Goal: Task Accomplishment & Management: Understand process/instructions

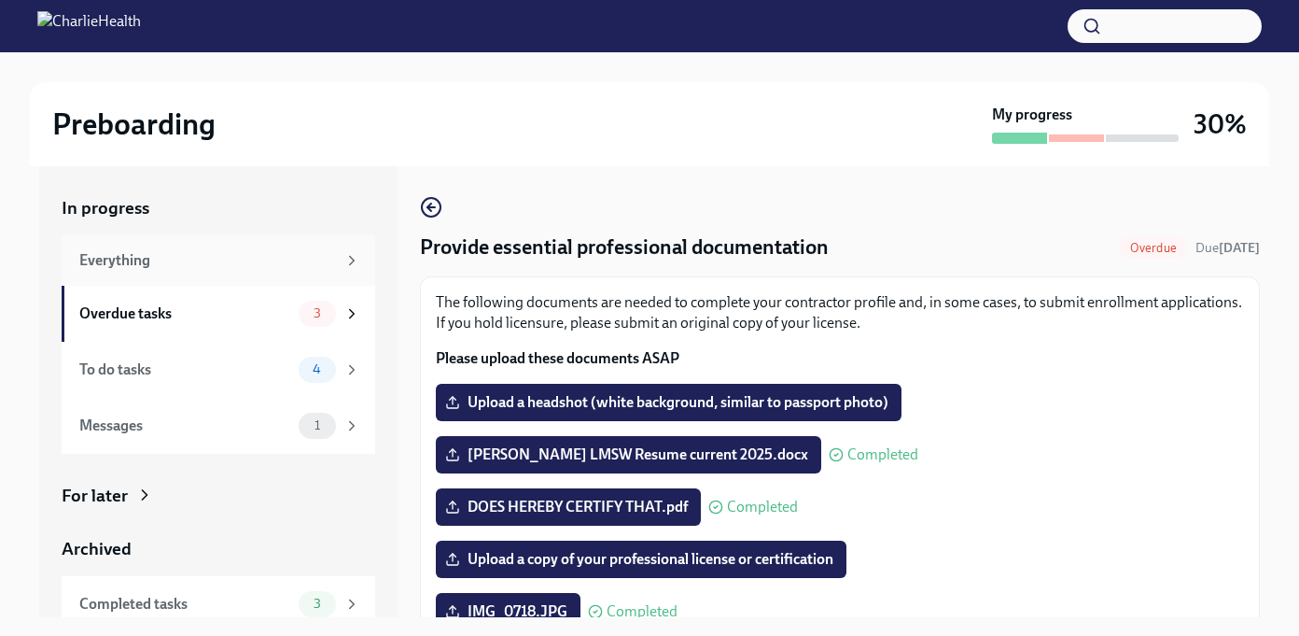
scroll to position [264, 0]
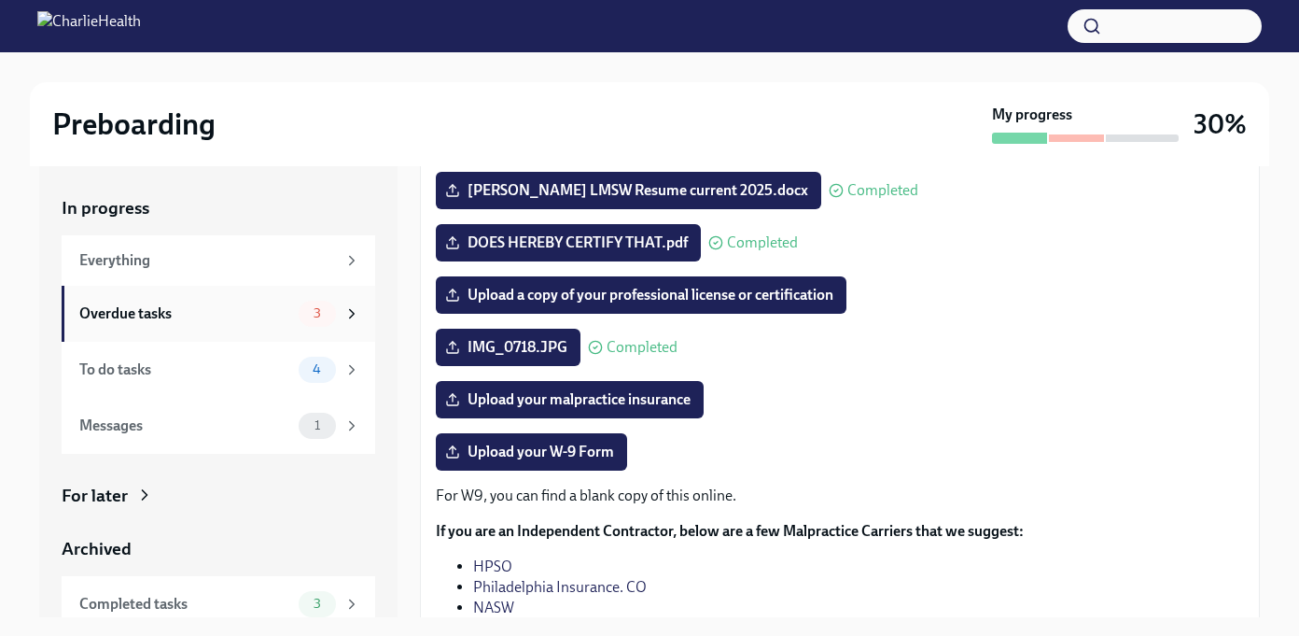
click at [166, 318] on div "Overdue tasks" at bounding box center [185, 313] width 212 height 21
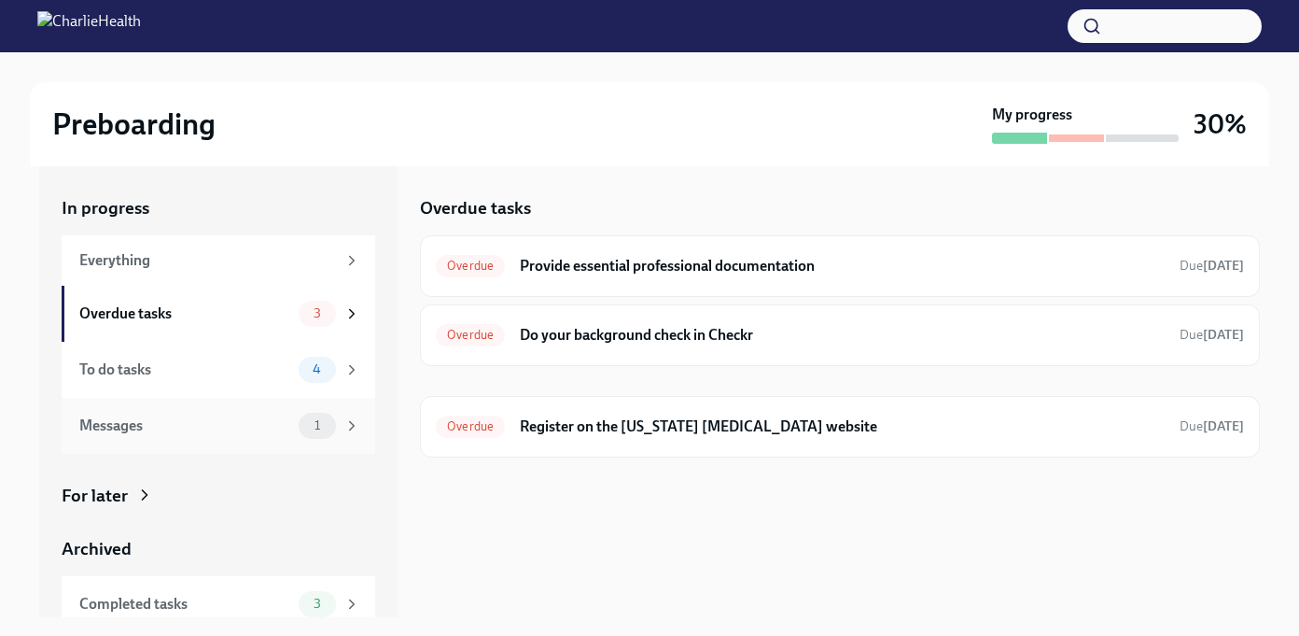
click at [331, 425] on div "1" at bounding box center [317, 426] width 37 height 26
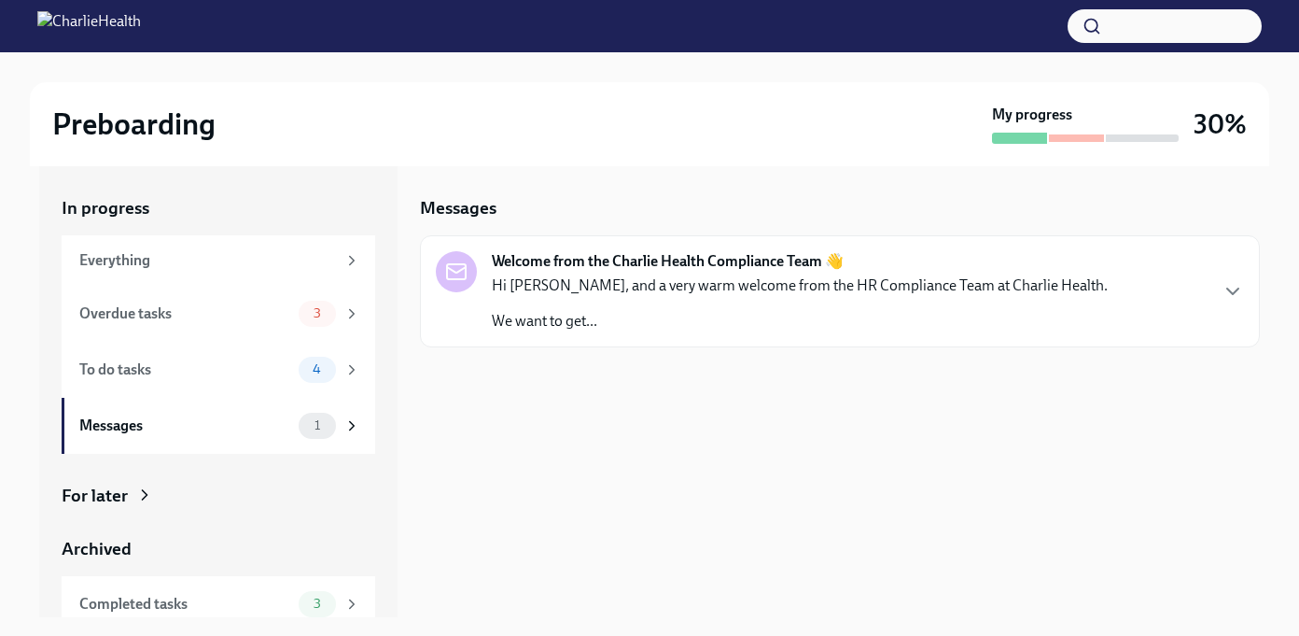
click at [634, 290] on p "Hi [PERSON_NAME], and a very warm welcome from the HR Compliance Team at Charli…" at bounding box center [800, 285] width 616 height 21
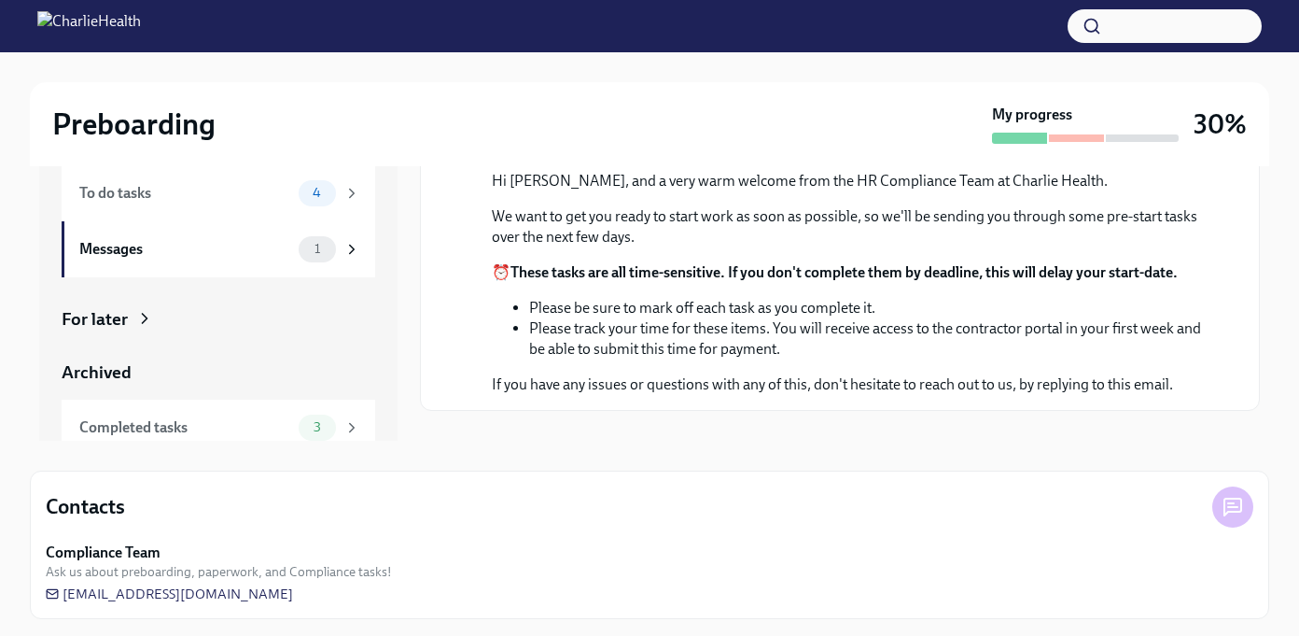
scroll to position [182, 0]
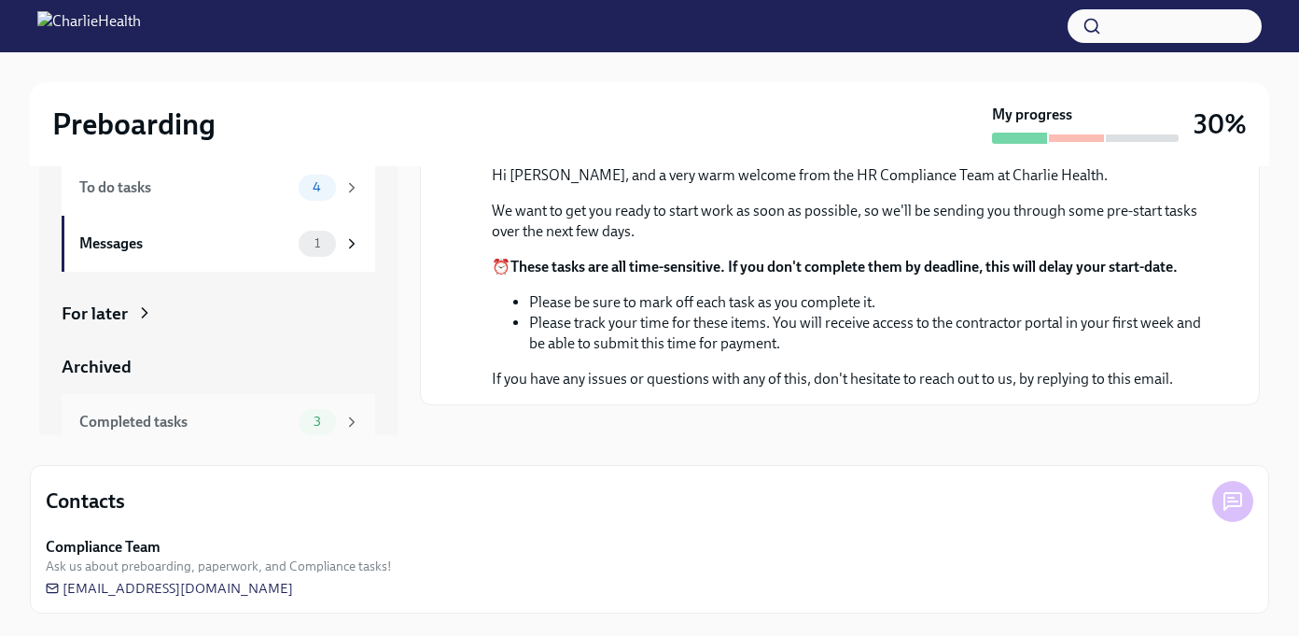
click at [220, 422] on div "Completed tasks" at bounding box center [185, 422] width 212 height 21
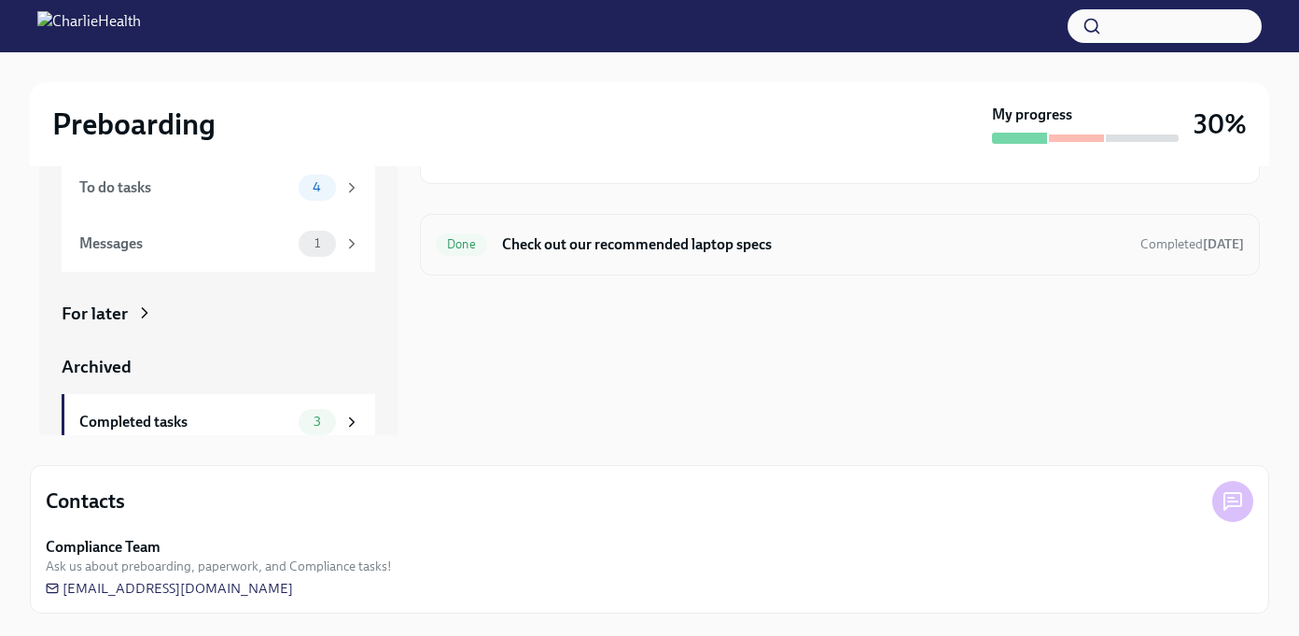
click at [554, 246] on h6 "Check out our recommended laptop specs" at bounding box center [814, 244] width 624 height 21
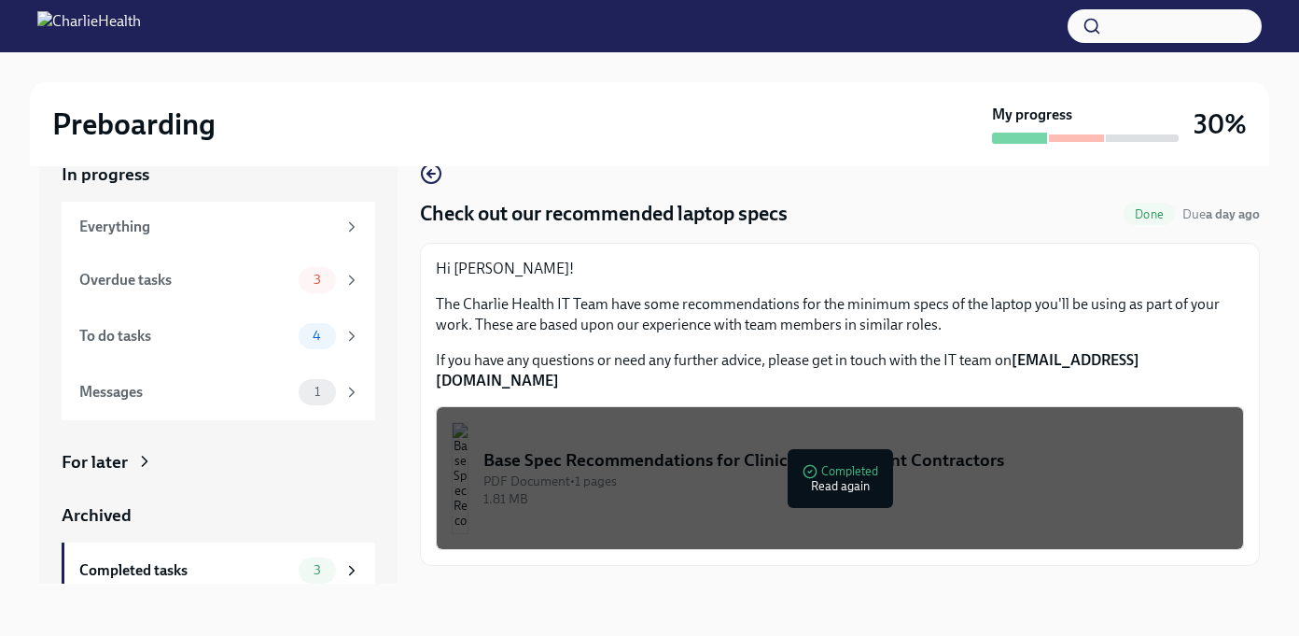
scroll to position [71, 0]
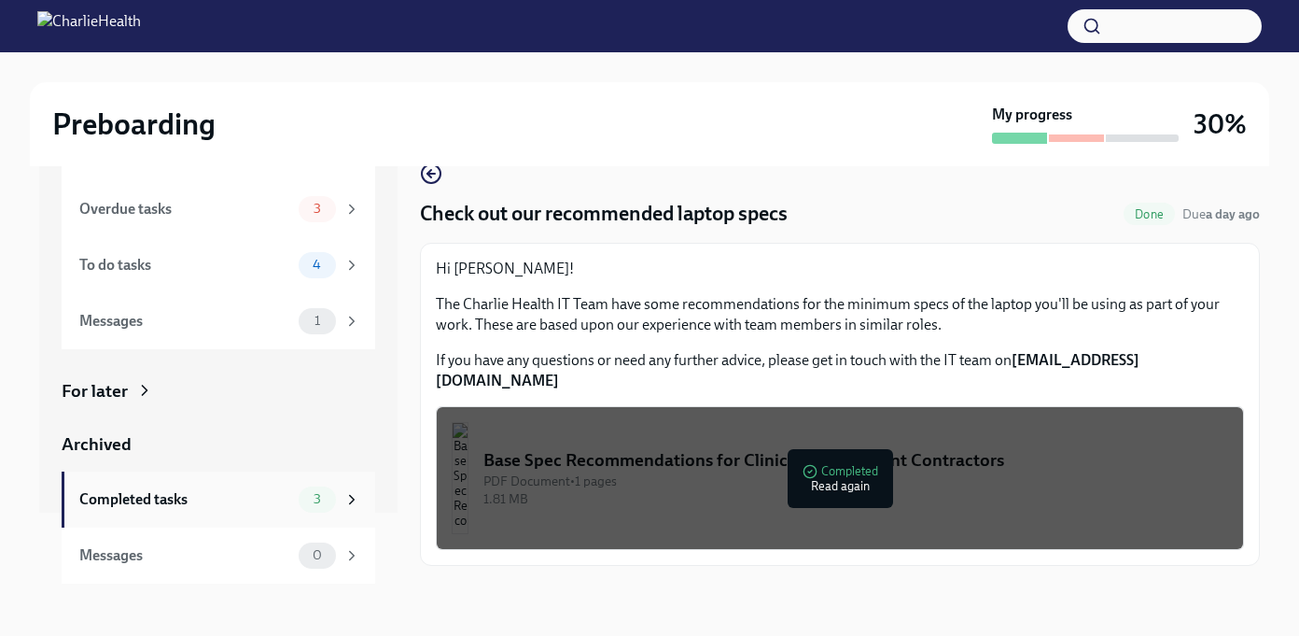
click at [162, 507] on div "Completed tasks" at bounding box center [185, 499] width 212 height 21
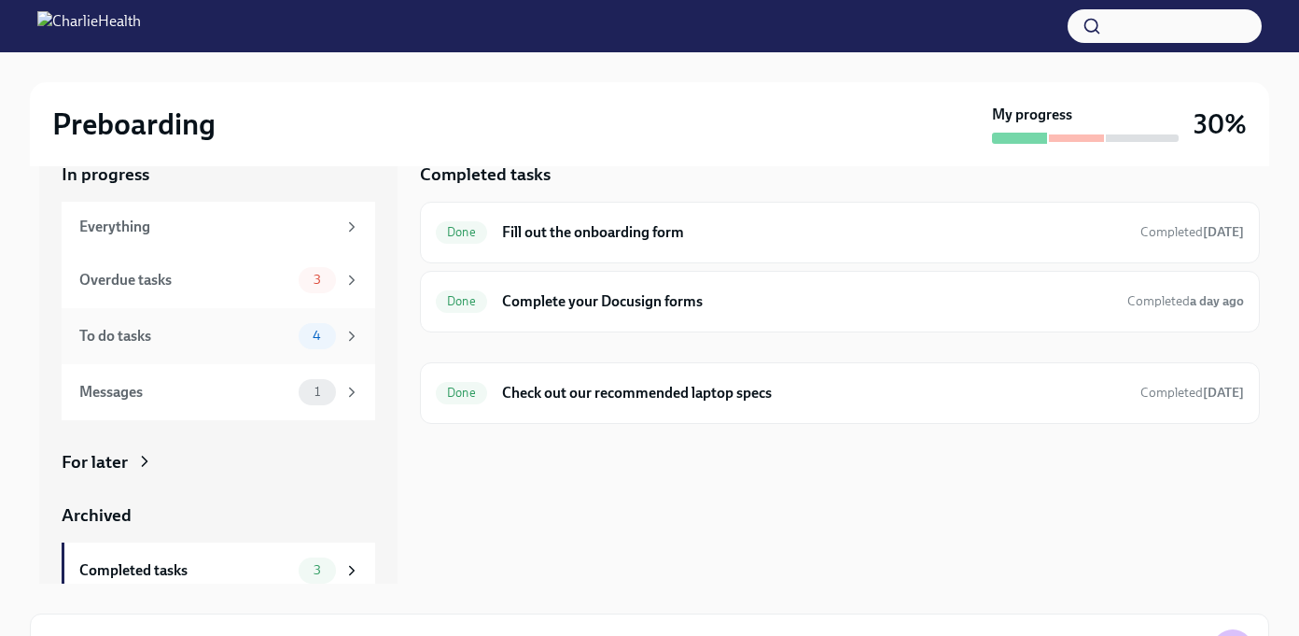
click at [239, 333] on div "To do tasks" at bounding box center [185, 336] width 212 height 21
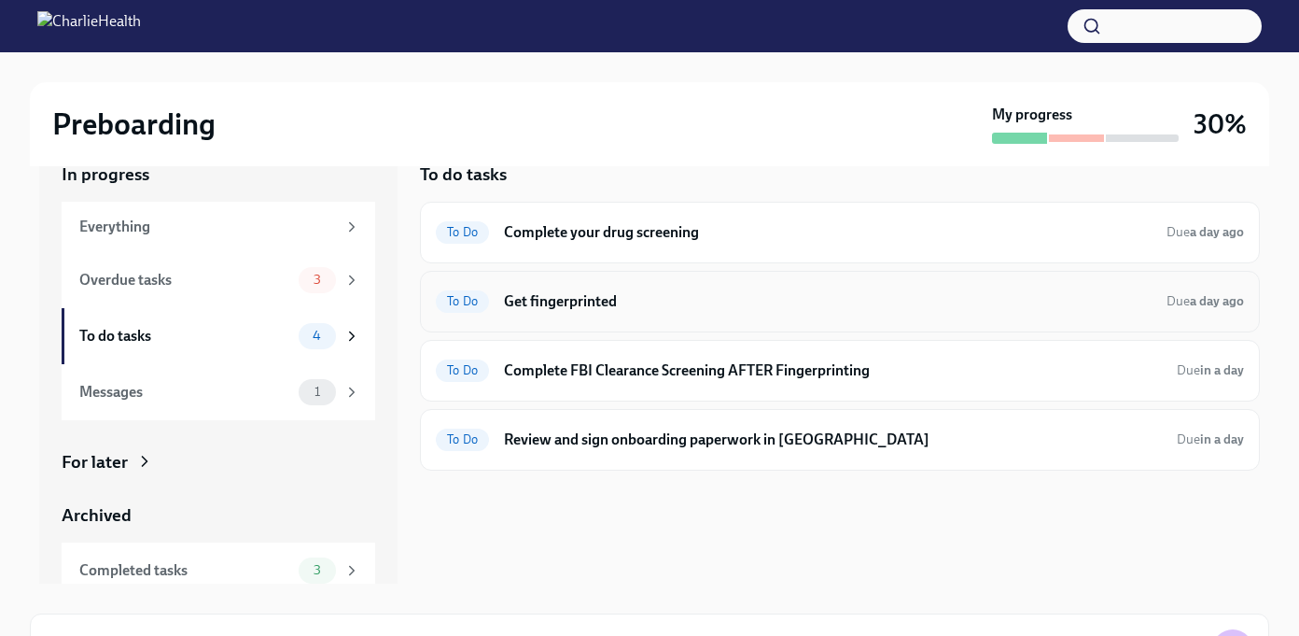
click at [584, 301] on h6 "Get fingerprinted" at bounding box center [828, 301] width 648 height 21
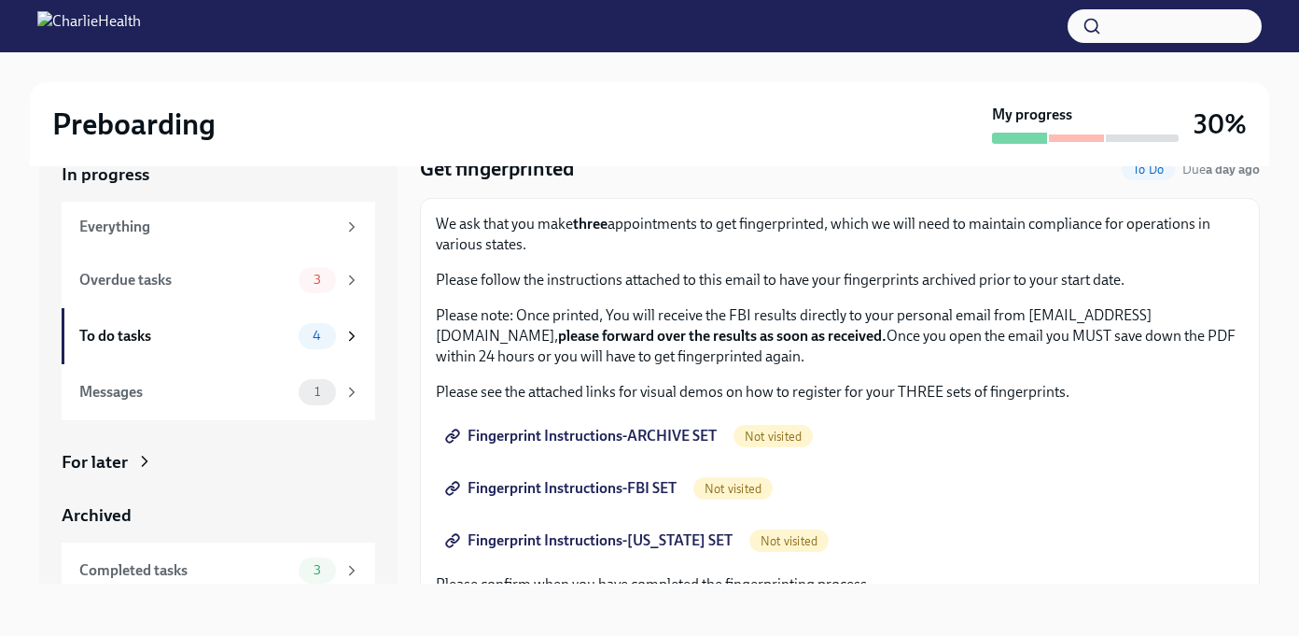
scroll to position [64, 0]
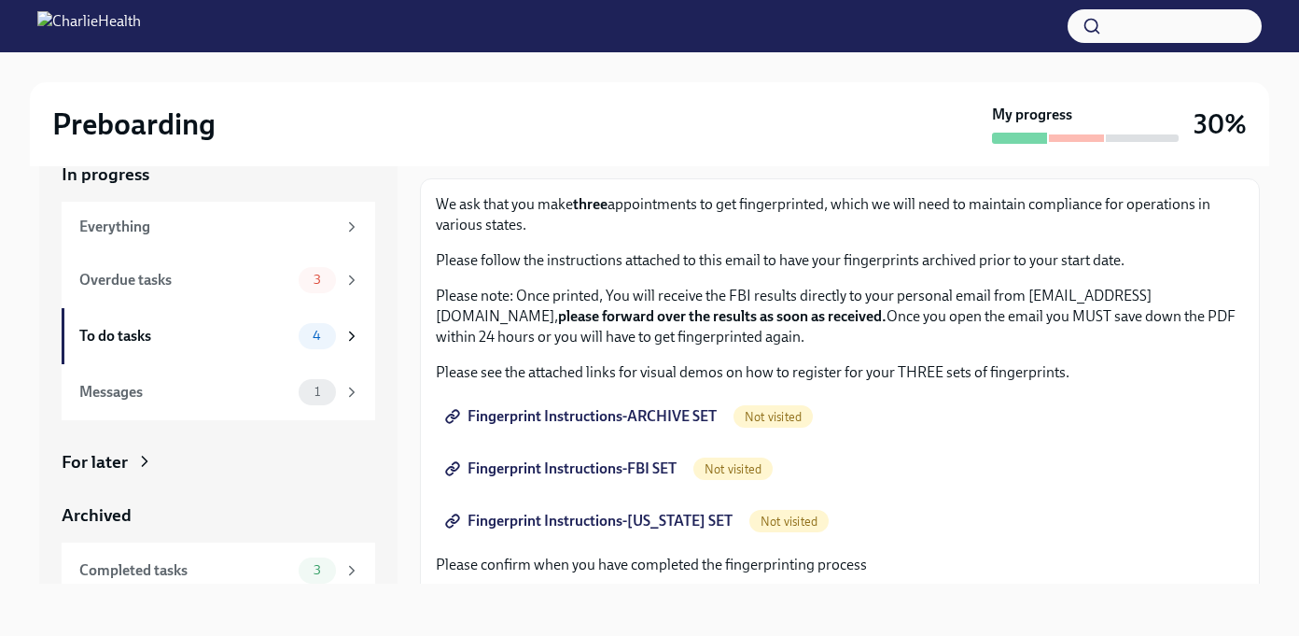
click at [611, 416] on span "Fingerprint Instructions-ARCHIVE SET" at bounding box center [583, 416] width 268 height 19
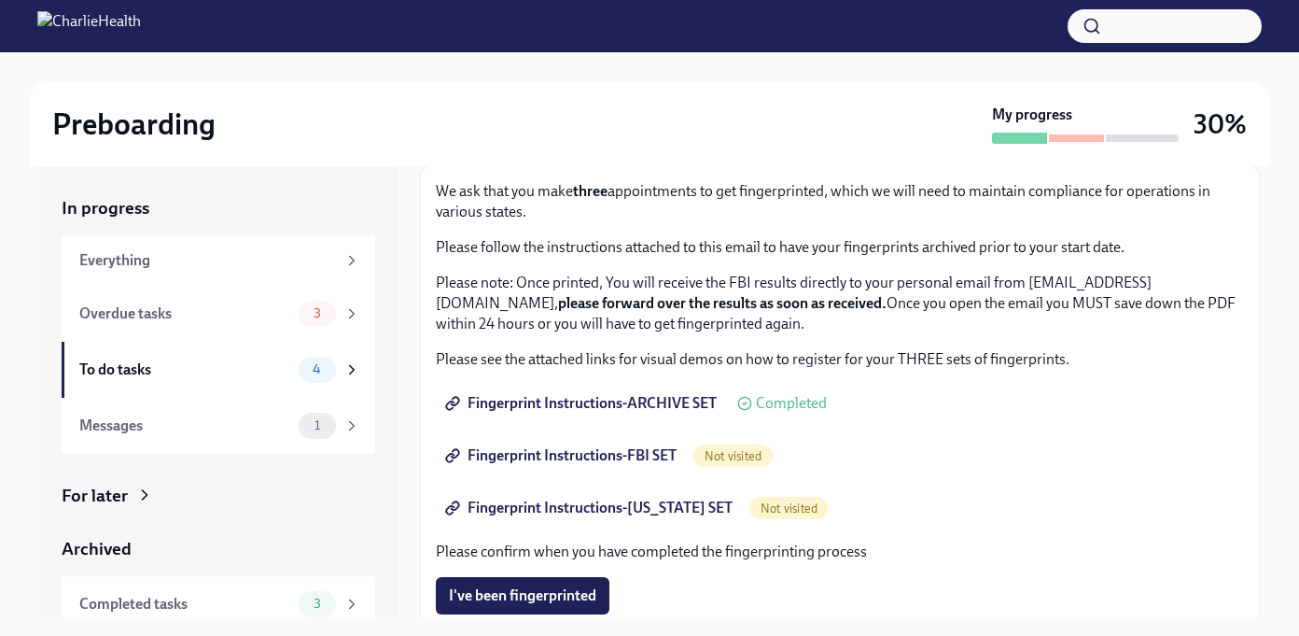
scroll to position [120, 0]
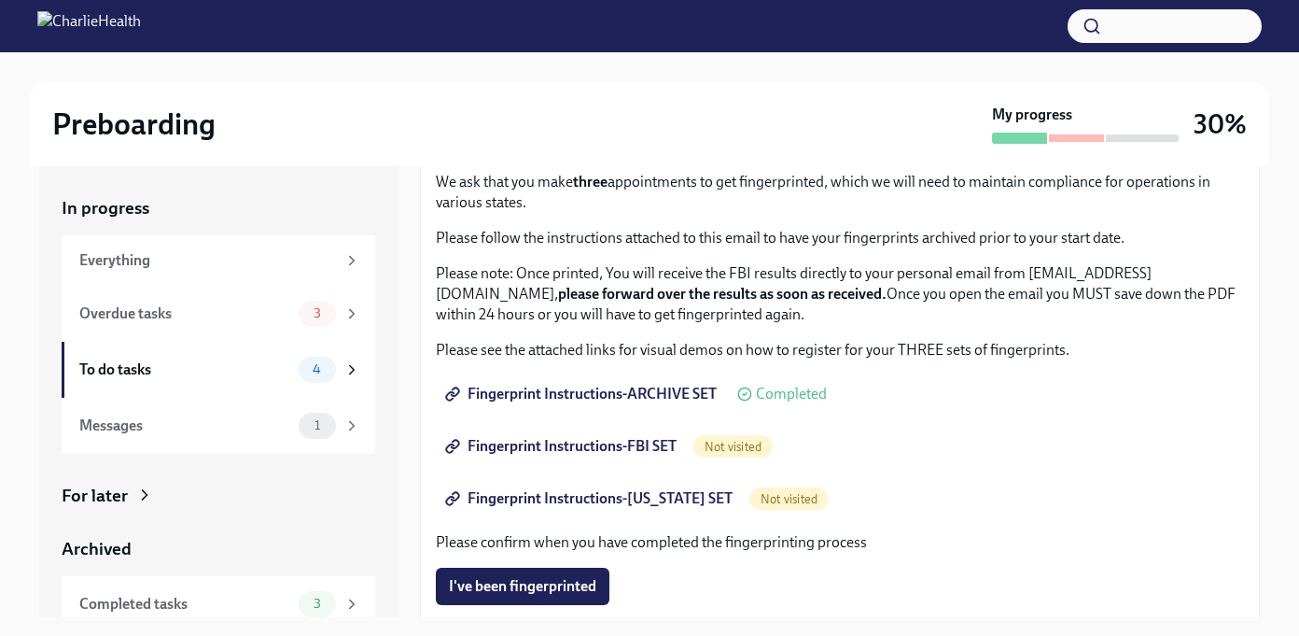
click at [584, 451] on span "Fingerprint Instructions-FBI SET" at bounding box center [563, 446] width 228 height 19
